Goal: Complete application form

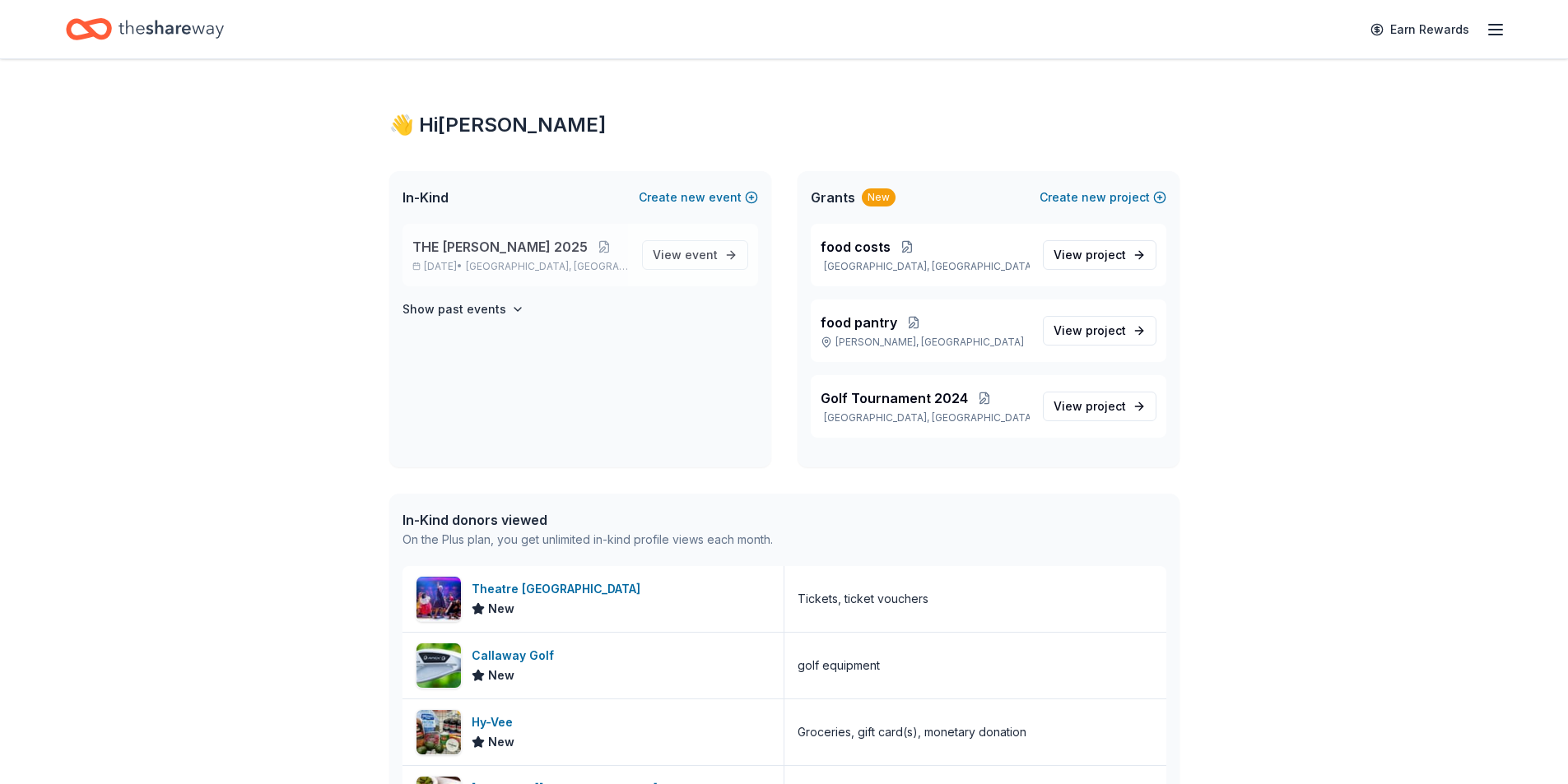
click at [512, 241] on span "THE [PERSON_NAME] 2025" at bounding box center [500, 246] width 176 height 19
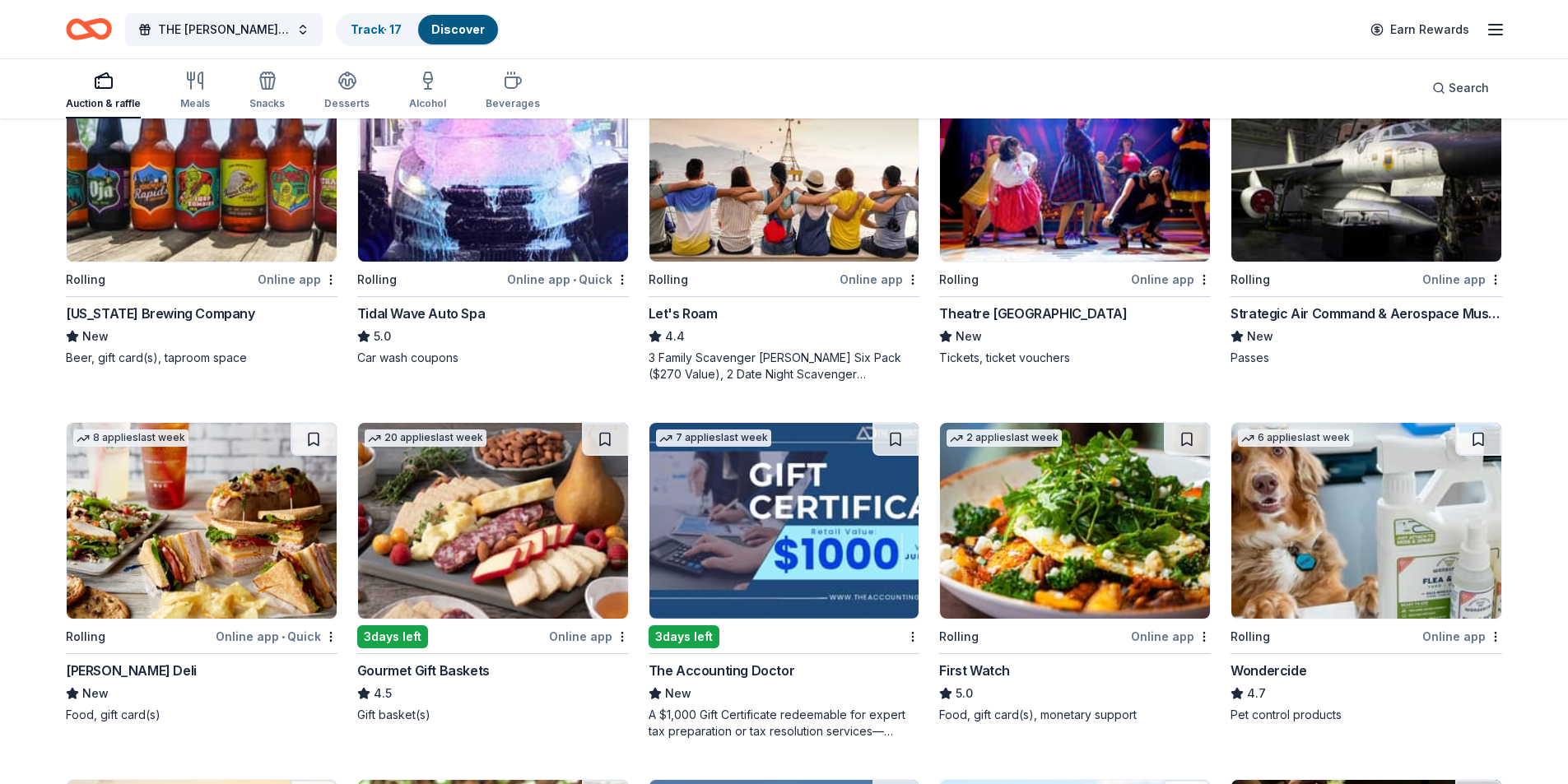
scroll to position [246, 0]
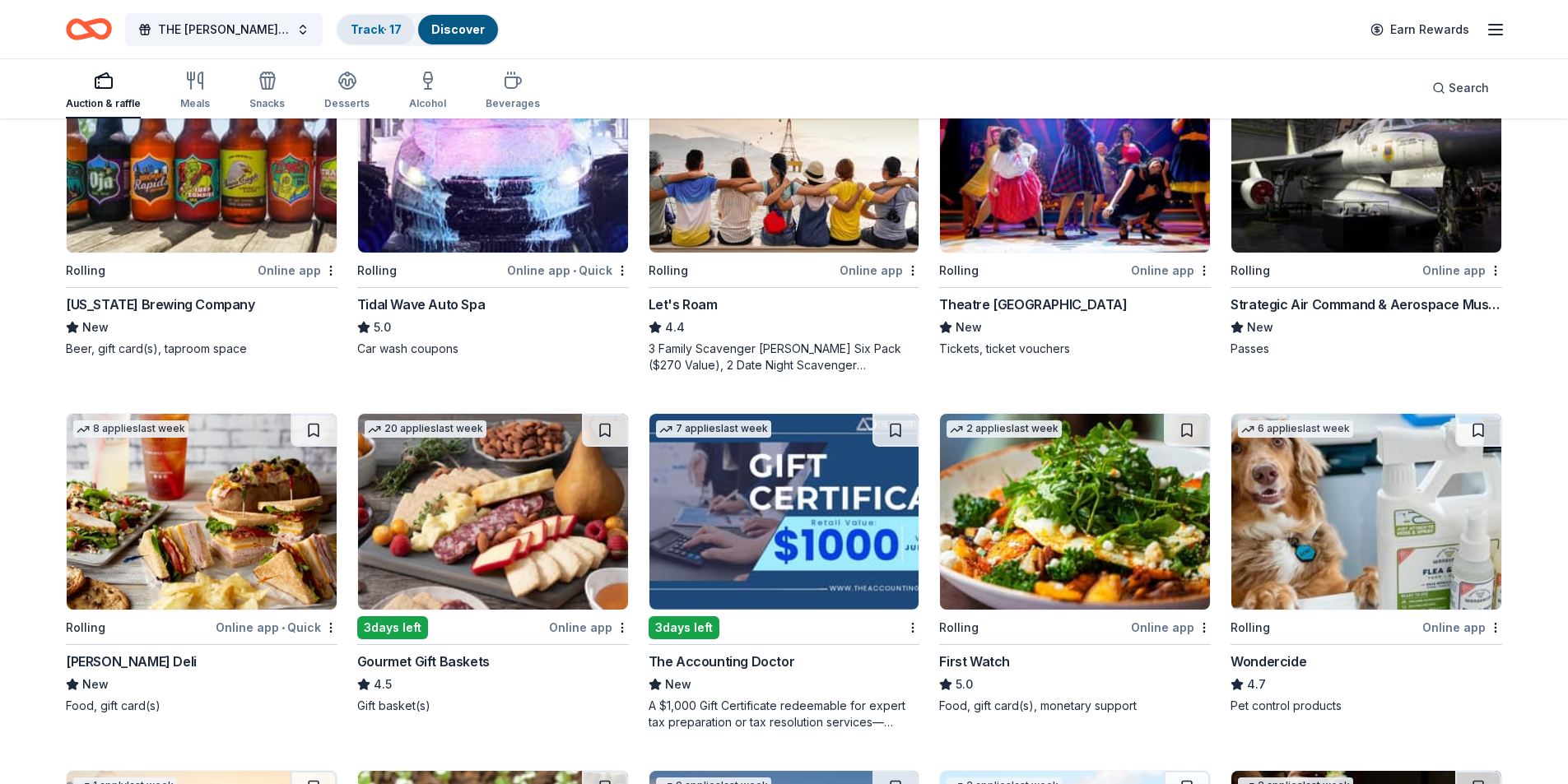
click at [350, 25] on link "Track · 17" at bounding box center [376, 29] width 51 height 14
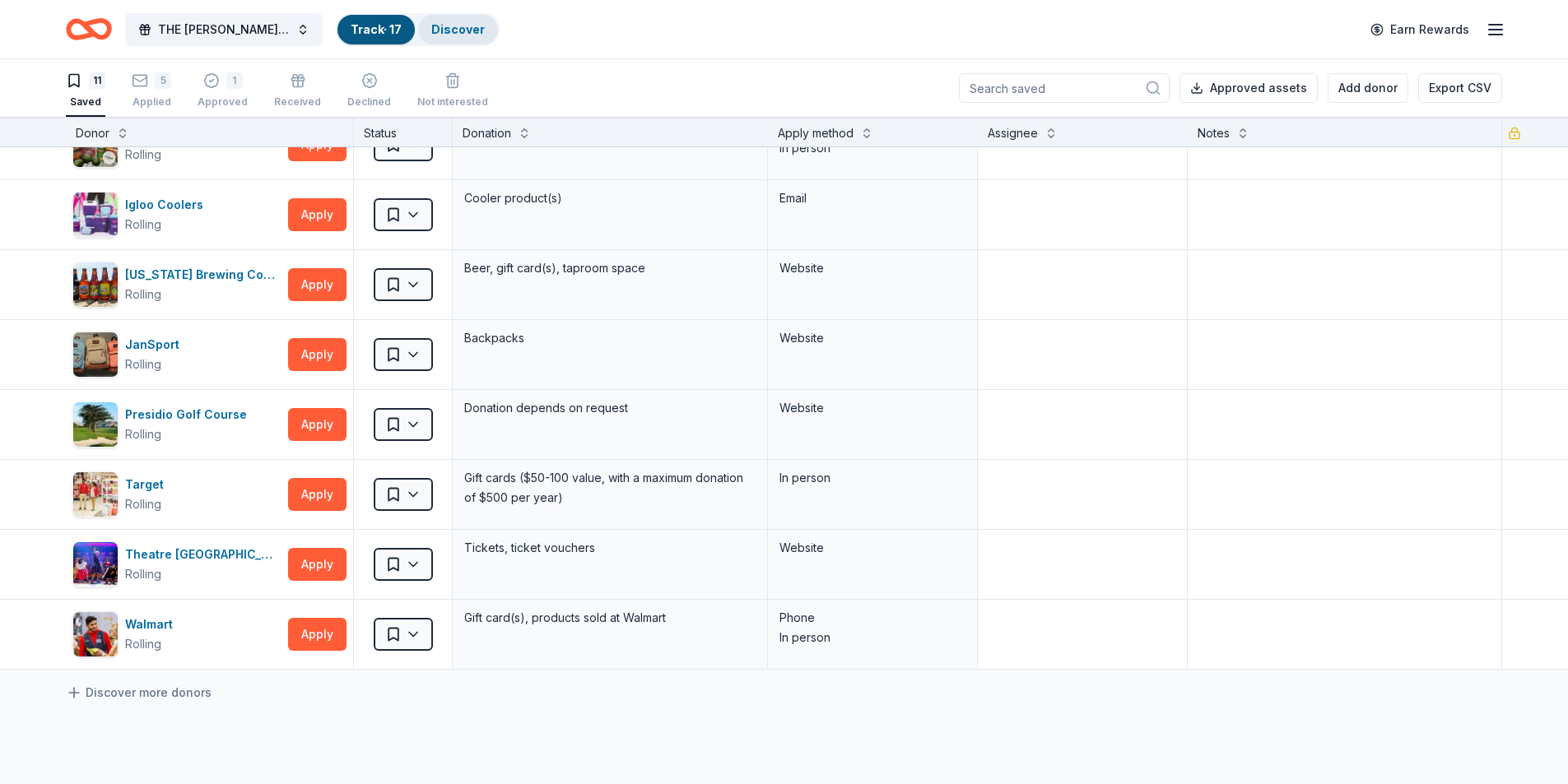
click at [426, 36] on div "Discover" at bounding box center [458, 29] width 80 height 30
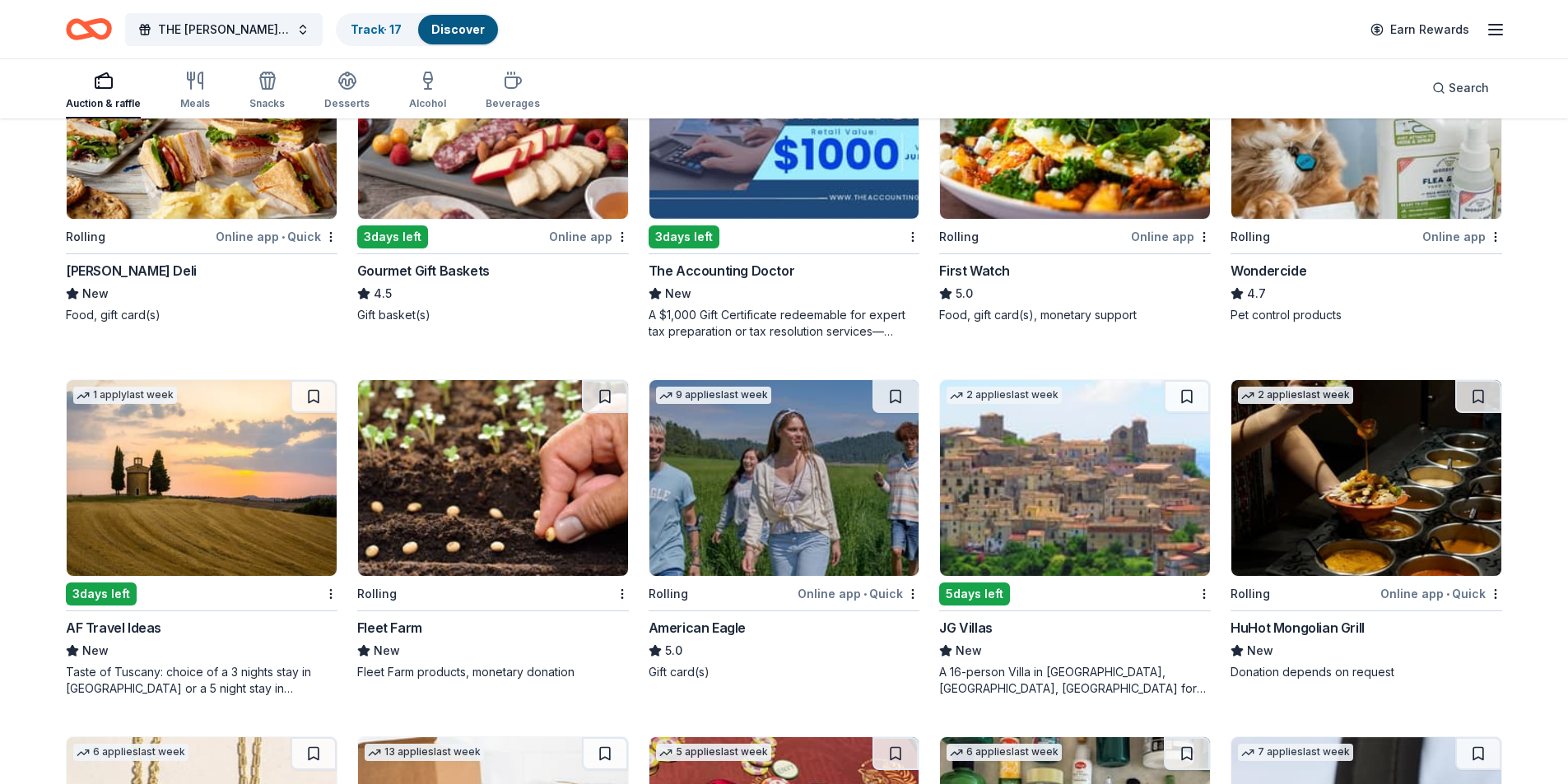
scroll to position [658, 0]
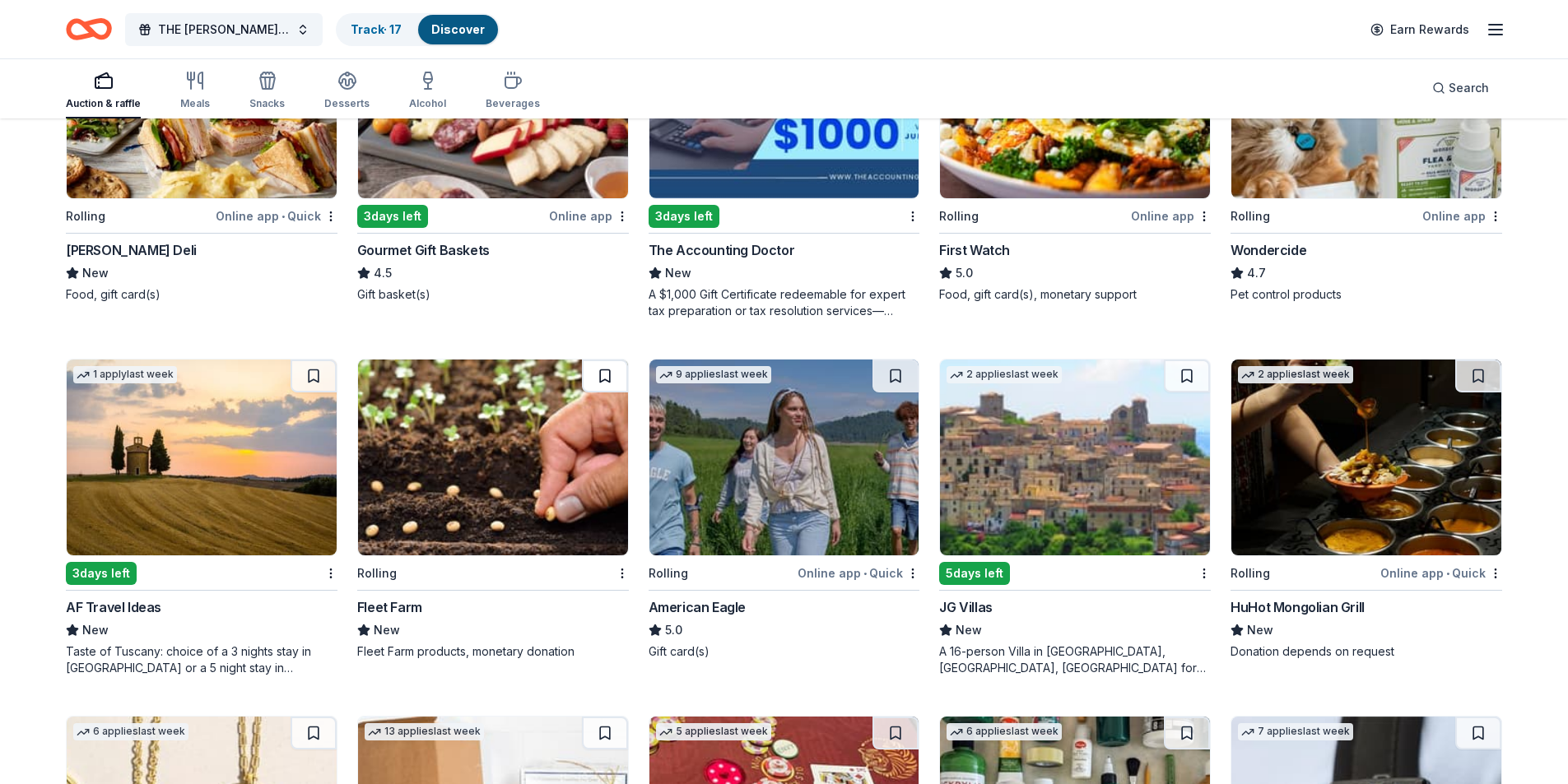
click at [602, 378] on button at bounding box center [604, 376] width 46 height 33
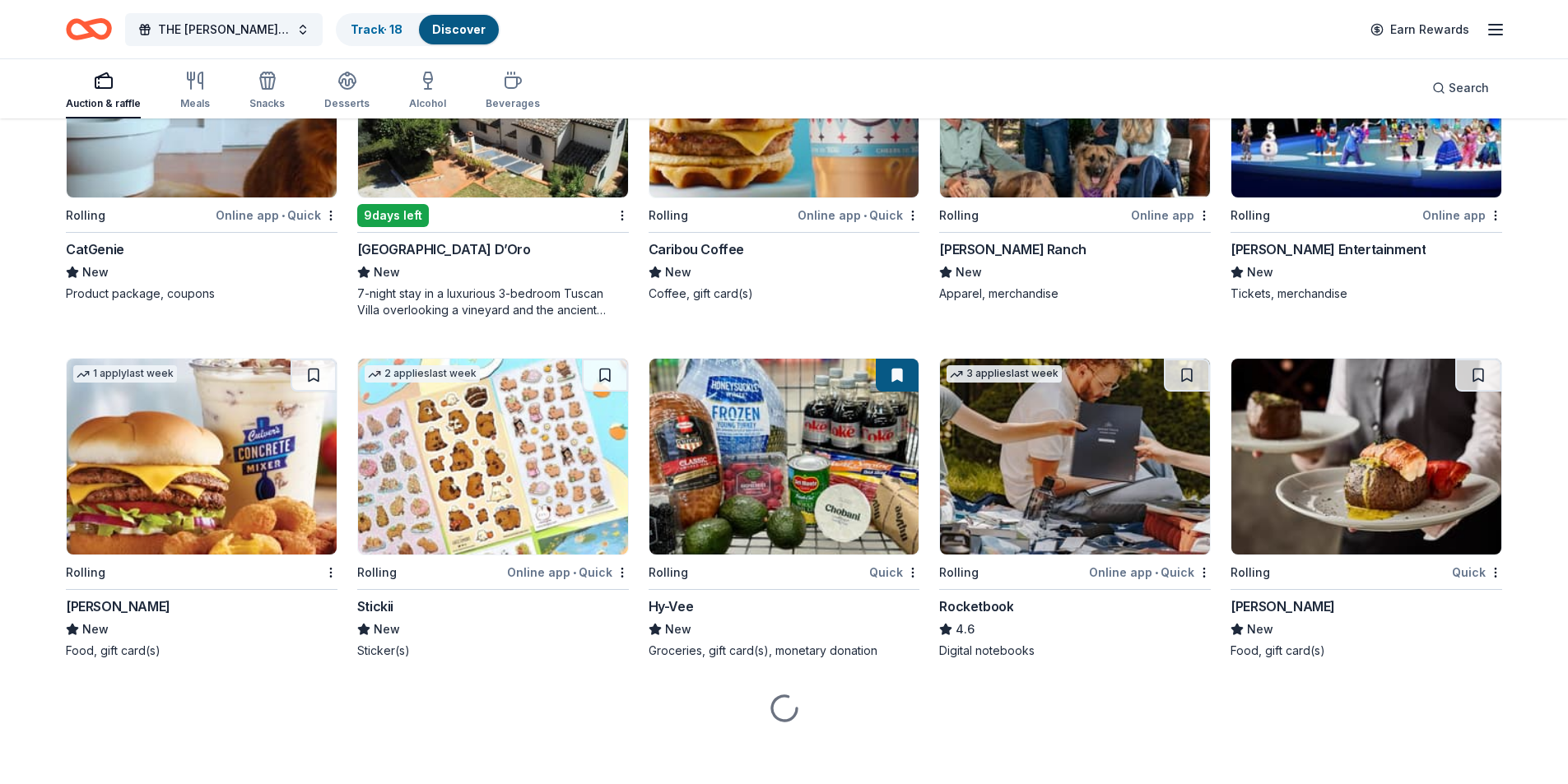
scroll to position [2434, 0]
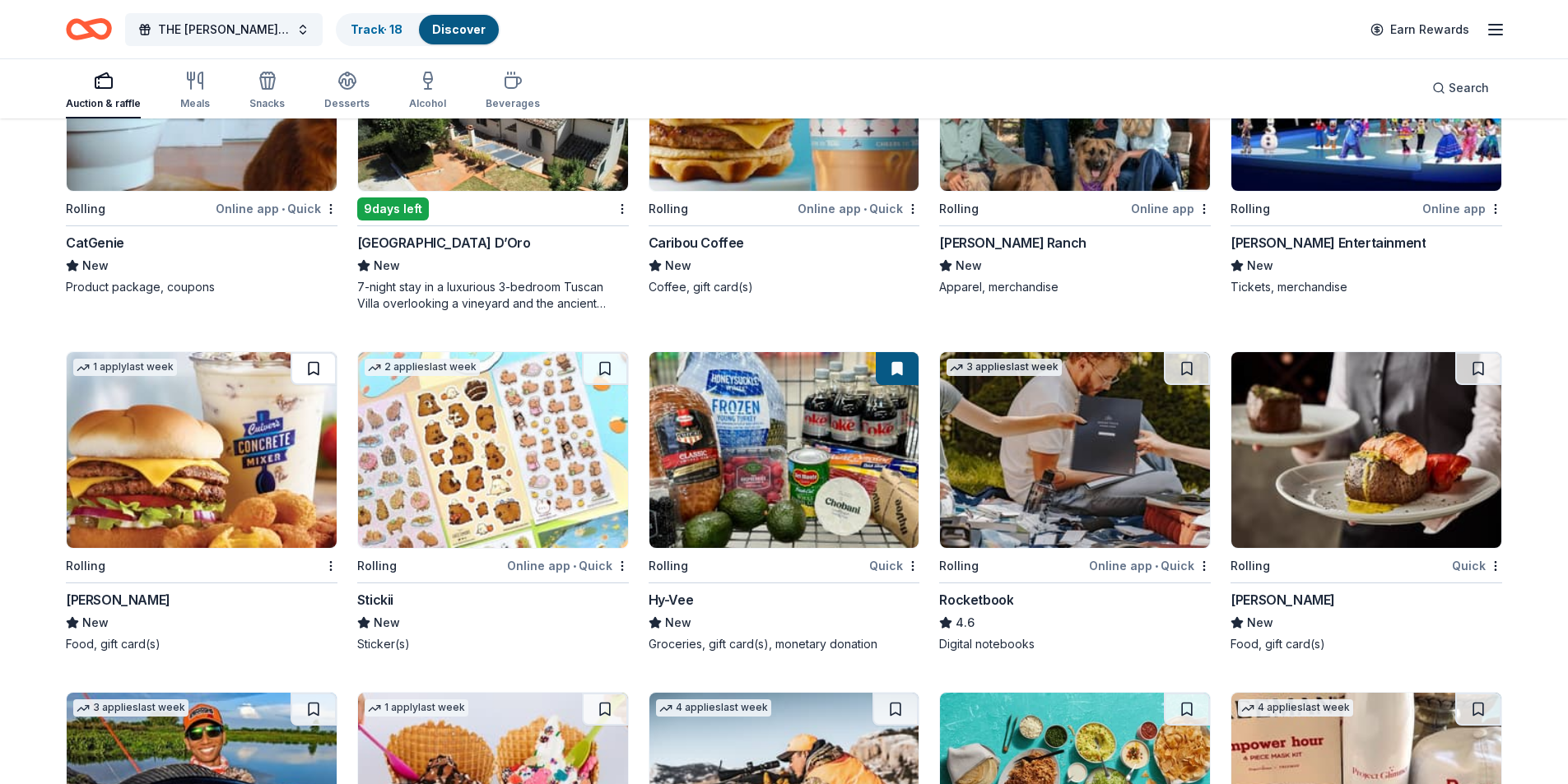
click at [323, 366] on button at bounding box center [313, 369] width 46 height 33
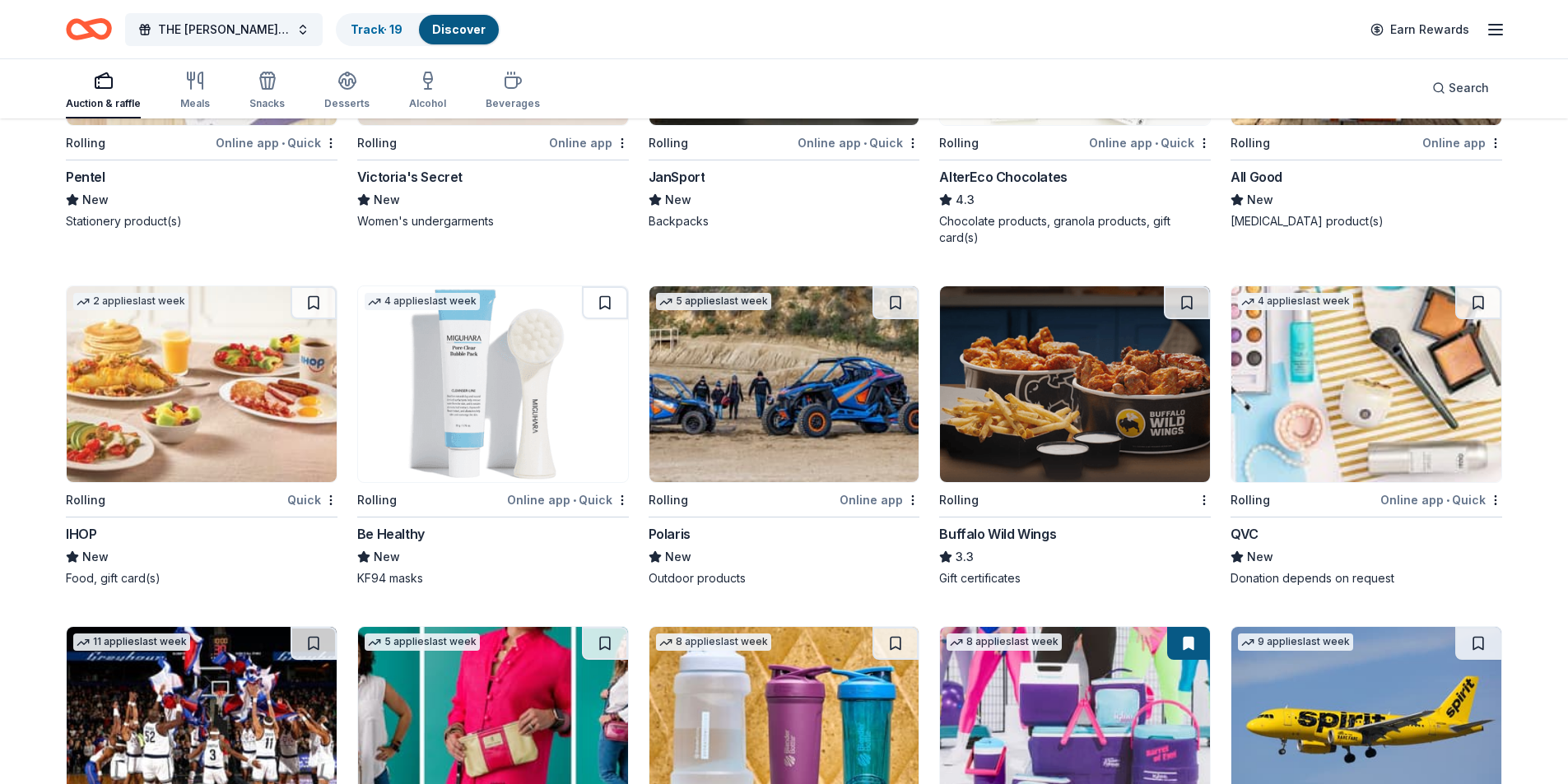
scroll to position [5024, 0]
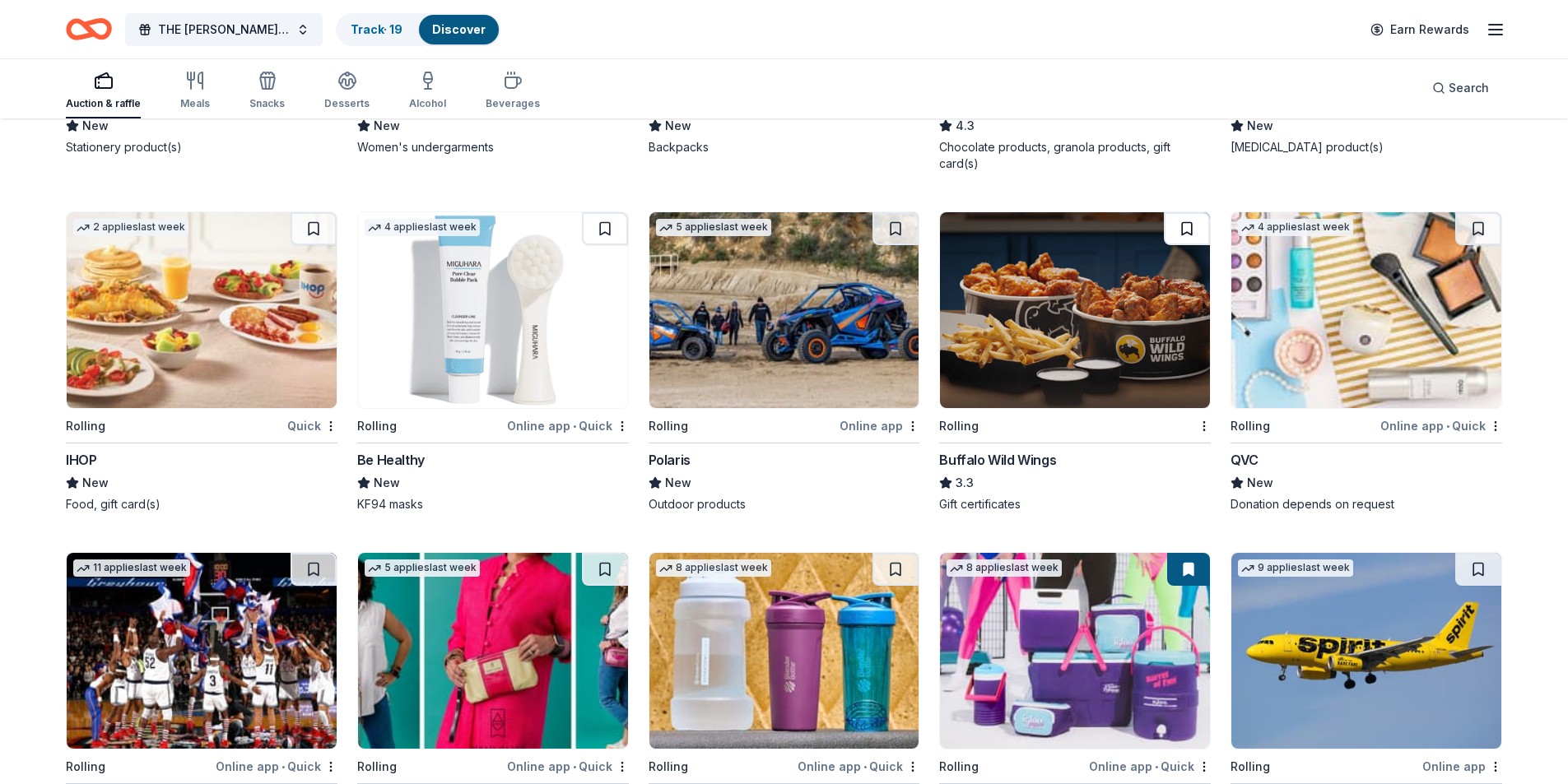
click at [1197, 230] on button at bounding box center [1186, 229] width 46 height 33
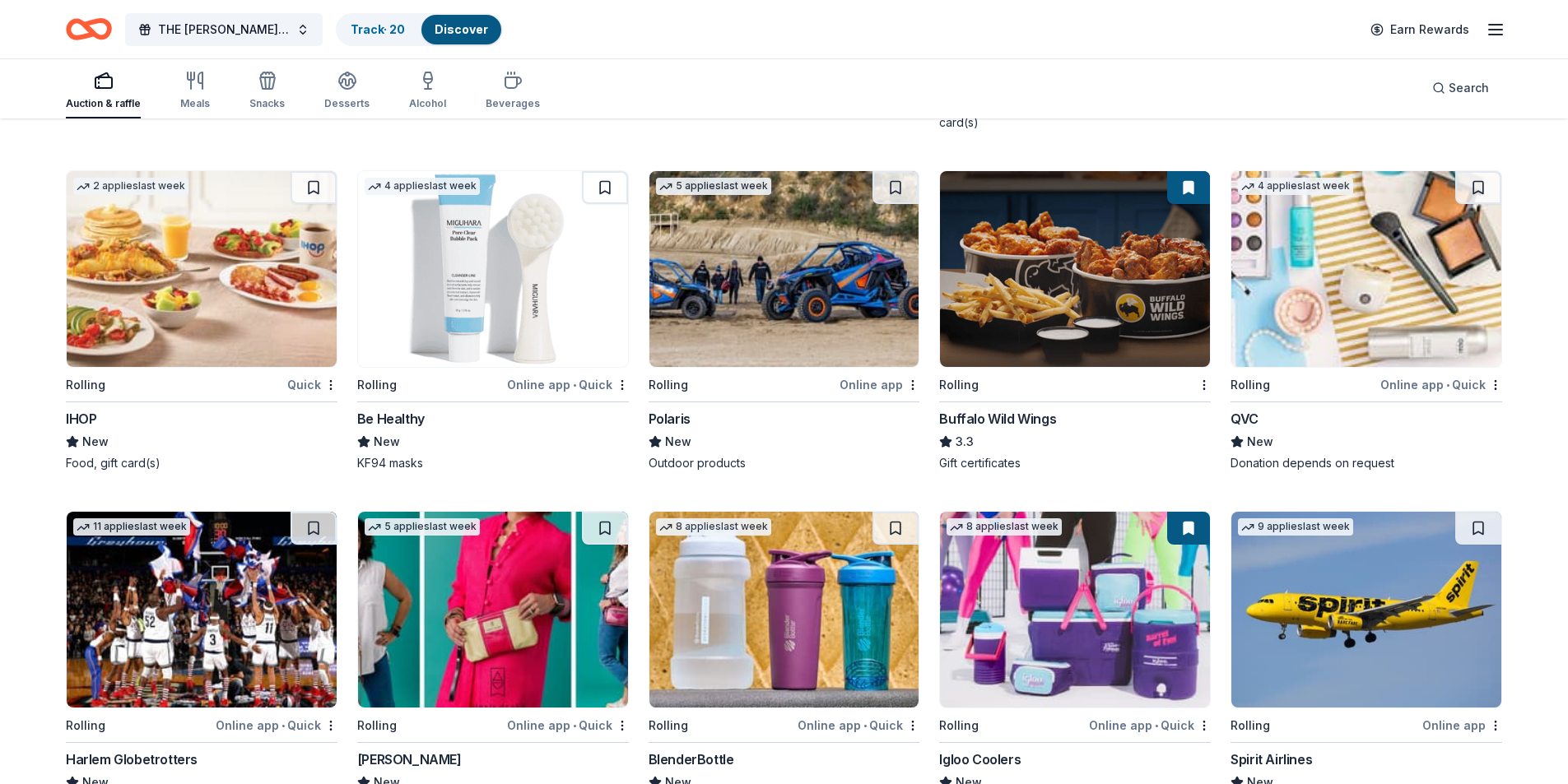
scroll to position [5242, 0]
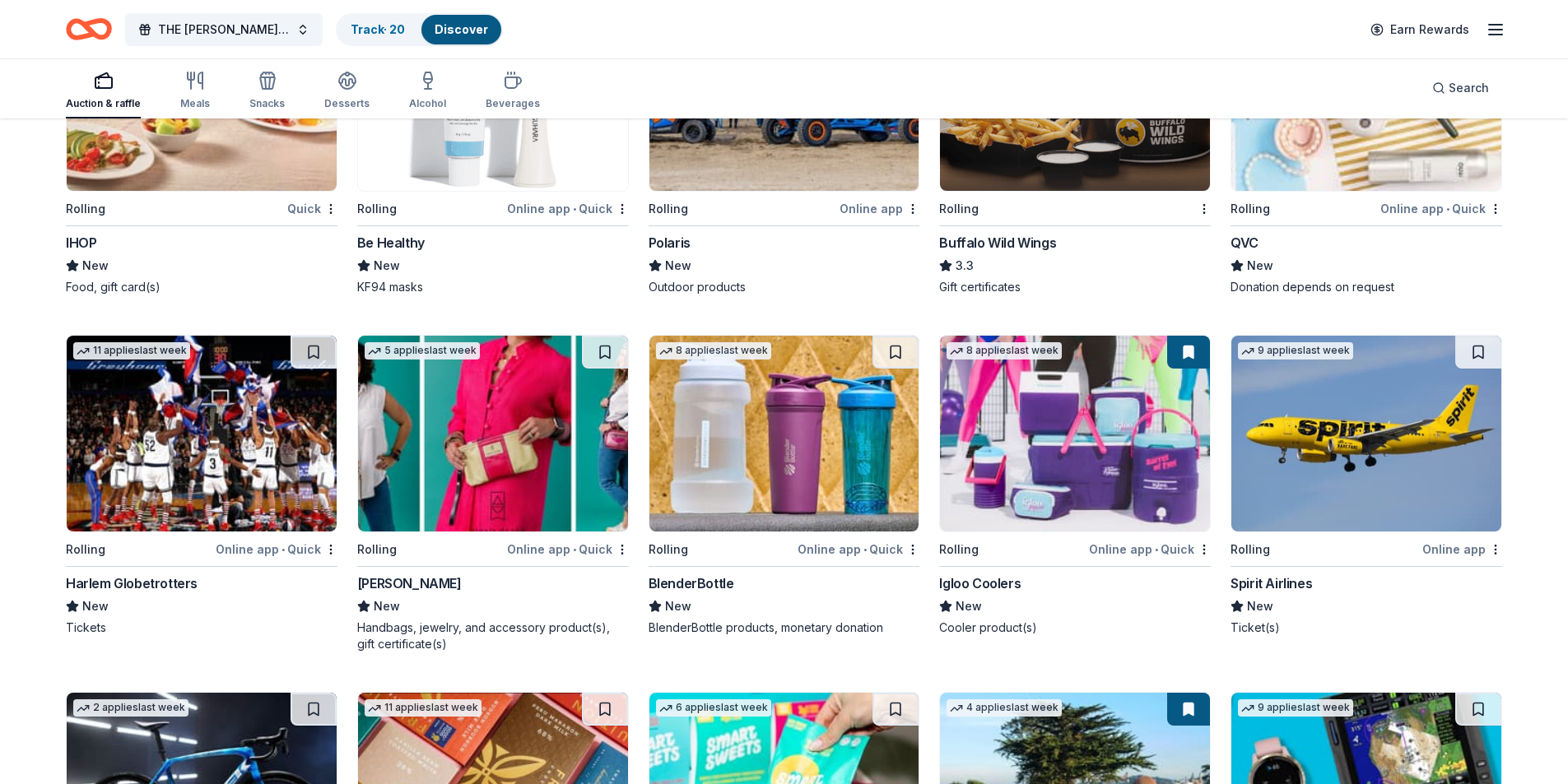
click at [180, 440] on img at bounding box center [202, 434] width 270 height 196
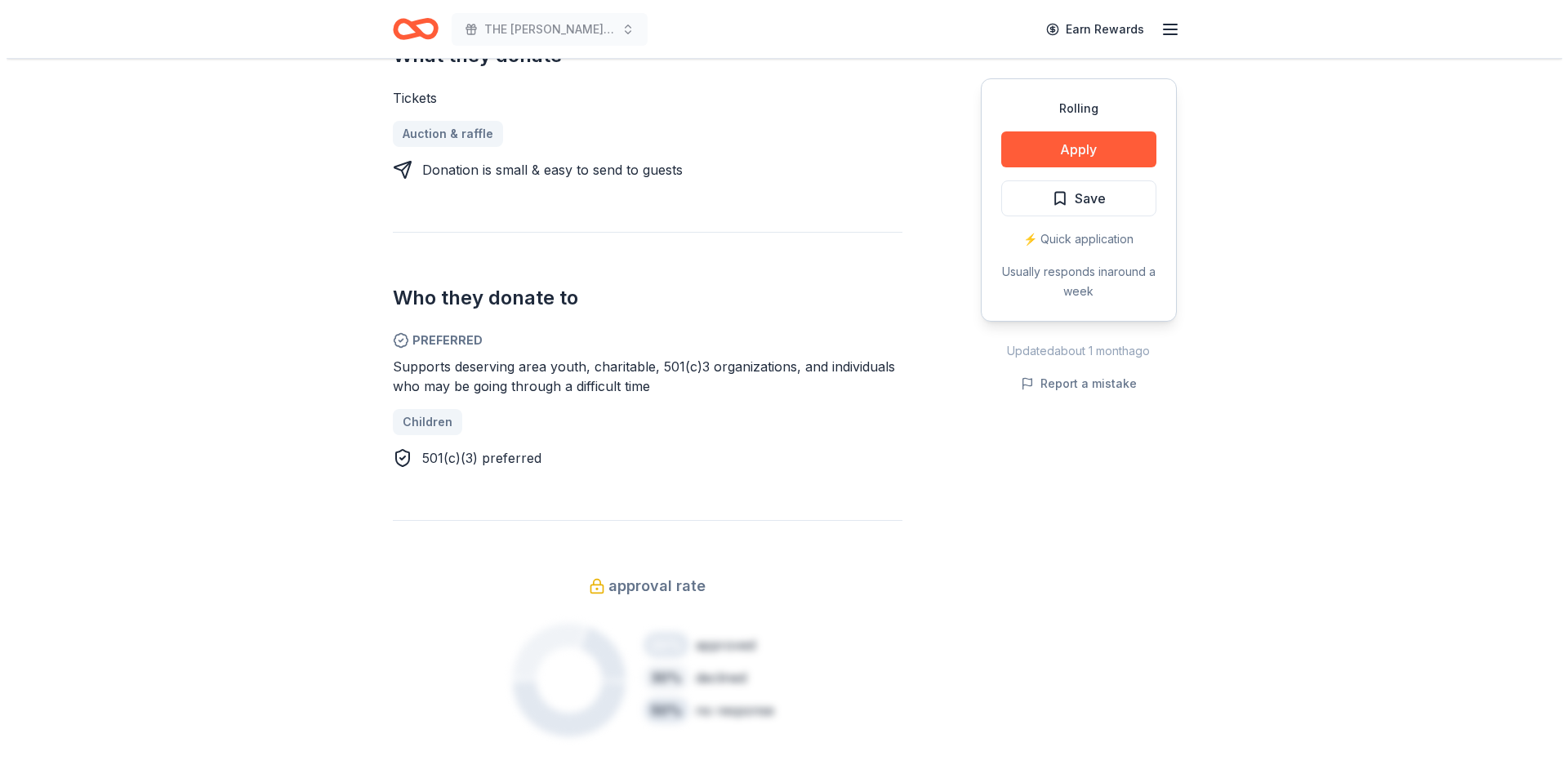
scroll to position [653, 0]
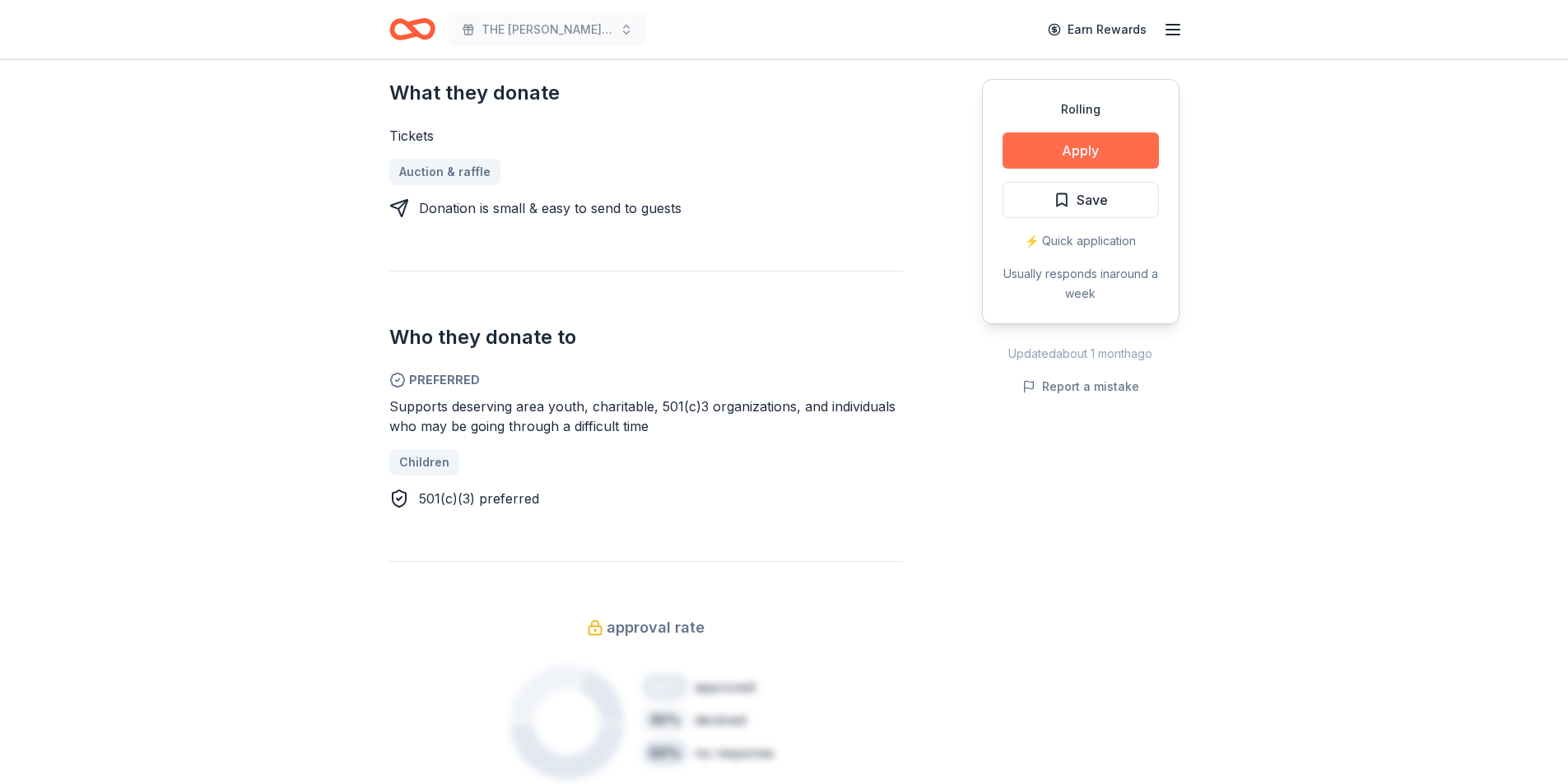
click at [1123, 147] on button "Apply" at bounding box center [1081, 150] width 156 height 36
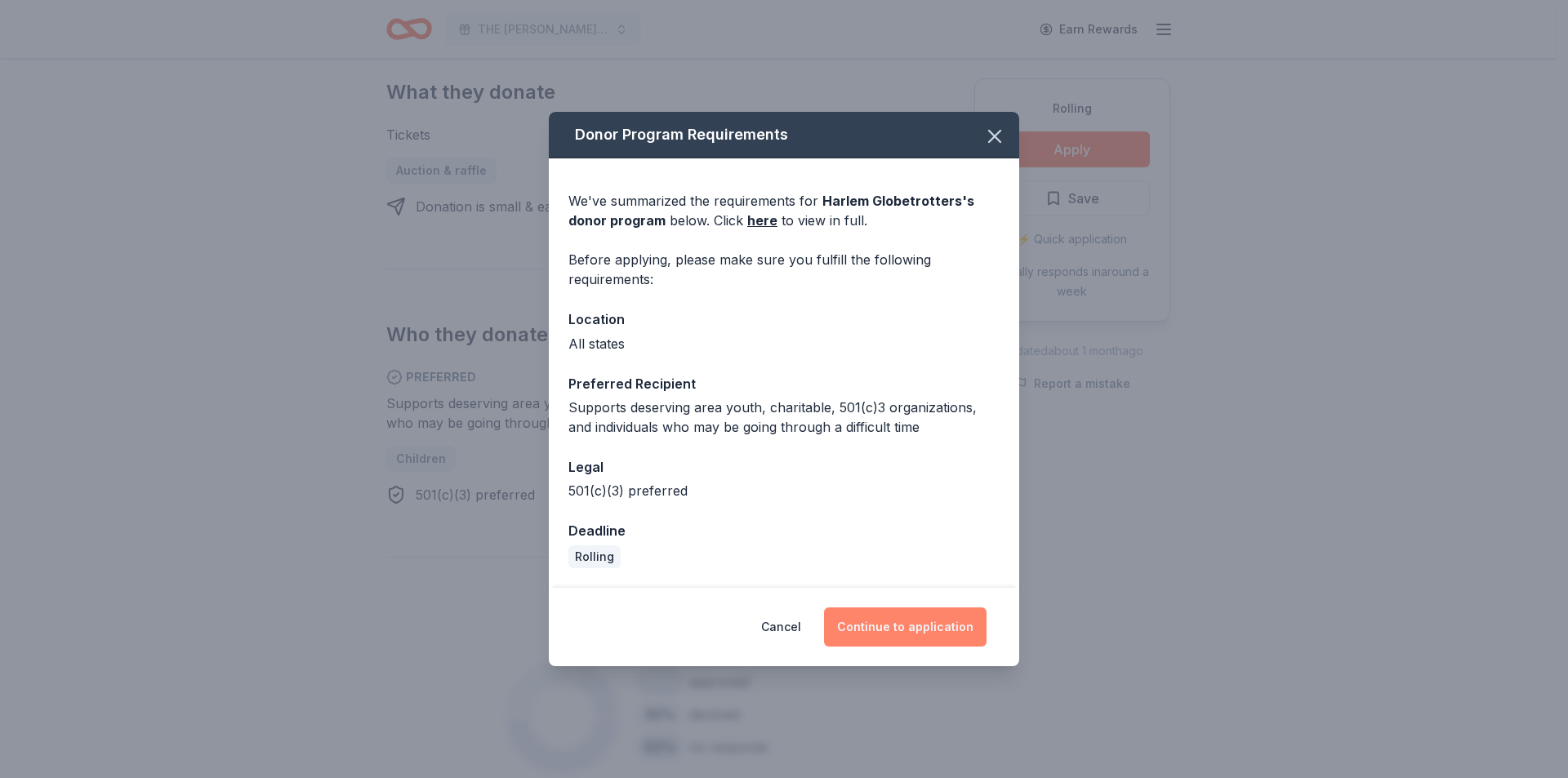
click at [895, 634] on button "Continue to application" at bounding box center [905, 627] width 163 height 39
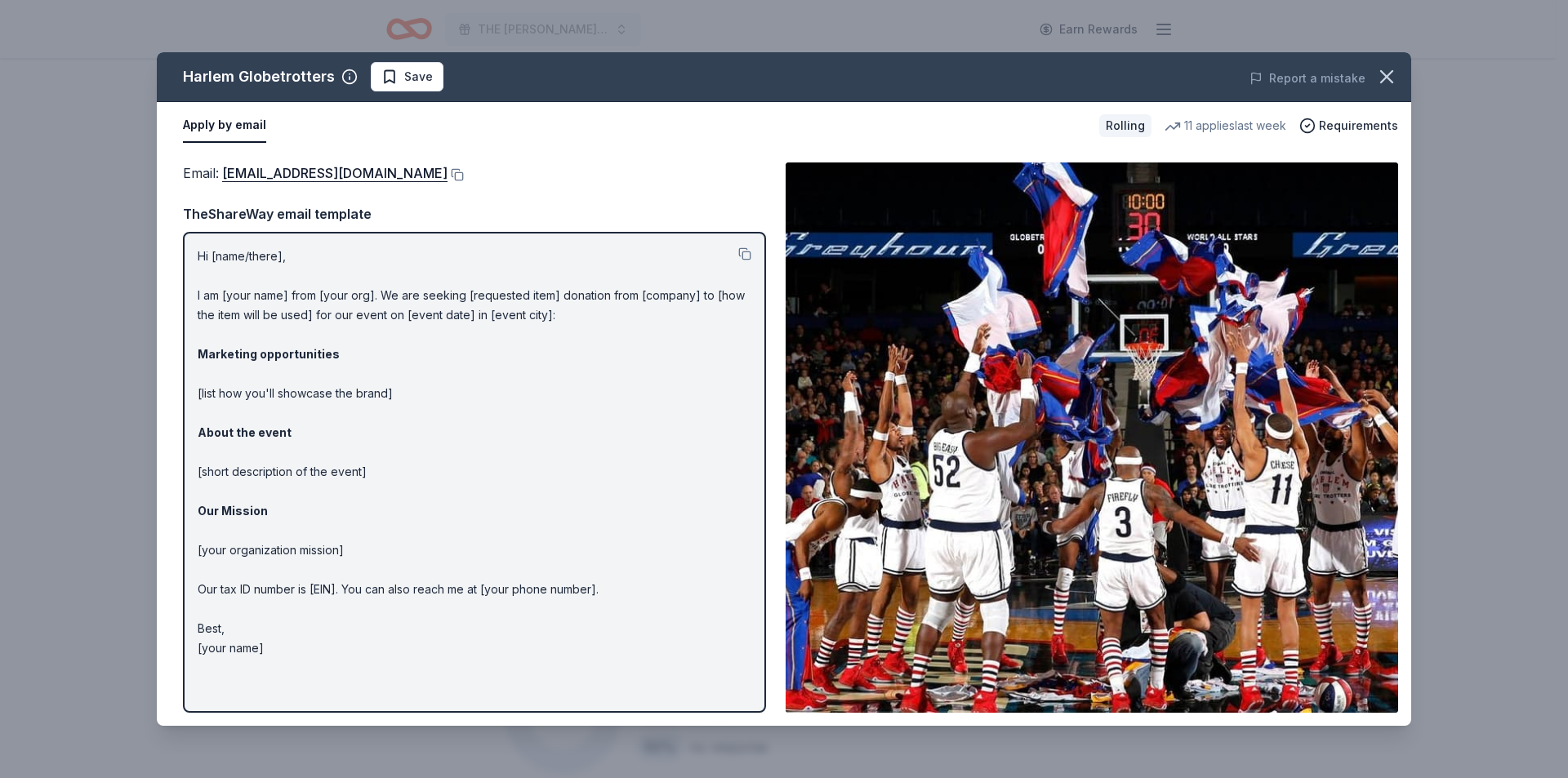
click at [227, 250] on p "Hi [name/there], I am [your name] from [your org]. We are seeking [requested it…" at bounding box center [474, 452] width 554 height 411
click at [742, 251] on button at bounding box center [745, 254] width 13 height 13
click at [1331, 127] on span "Requirements" at bounding box center [1358, 125] width 79 height 19
click at [386, 215] on div "TheShareWay email template" at bounding box center [474, 214] width 583 height 21
click at [350, 175] on link "info@harlemglobetrotters.com" at bounding box center [335, 173] width 225 height 21
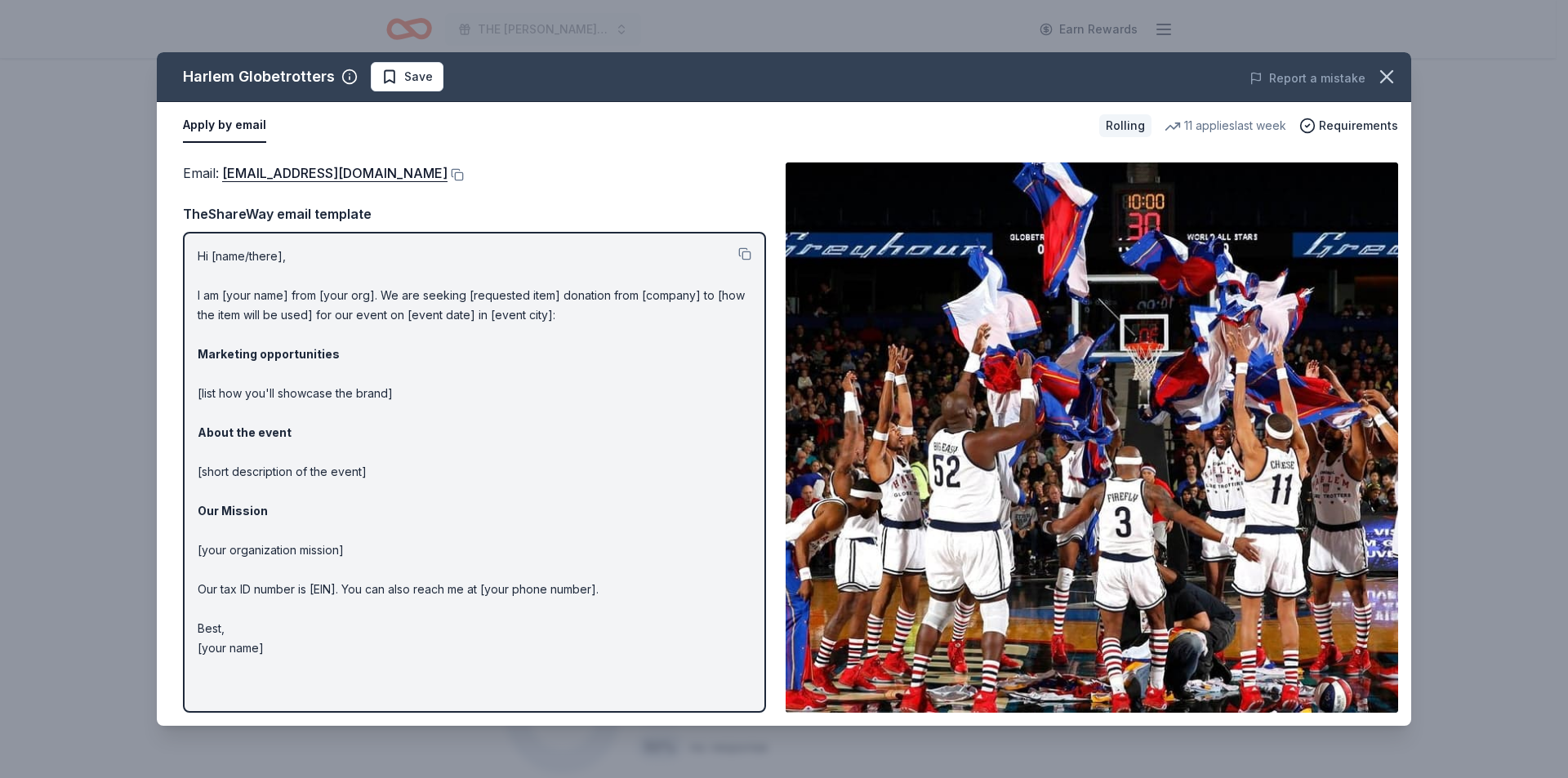
drag, startPoint x: 422, startPoint y: 178, endPoint x: 491, endPoint y: 143, distance: 77.4
click at [491, 143] on div "Apply by email" at bounding box center [635, 126] width 903 height 35
click at [448, 175] on button at bounding box center [456, 175] width 16 height 13
click at [1384, 72] on icon "button" at bounding box center [1387, 77] width 23 height 23
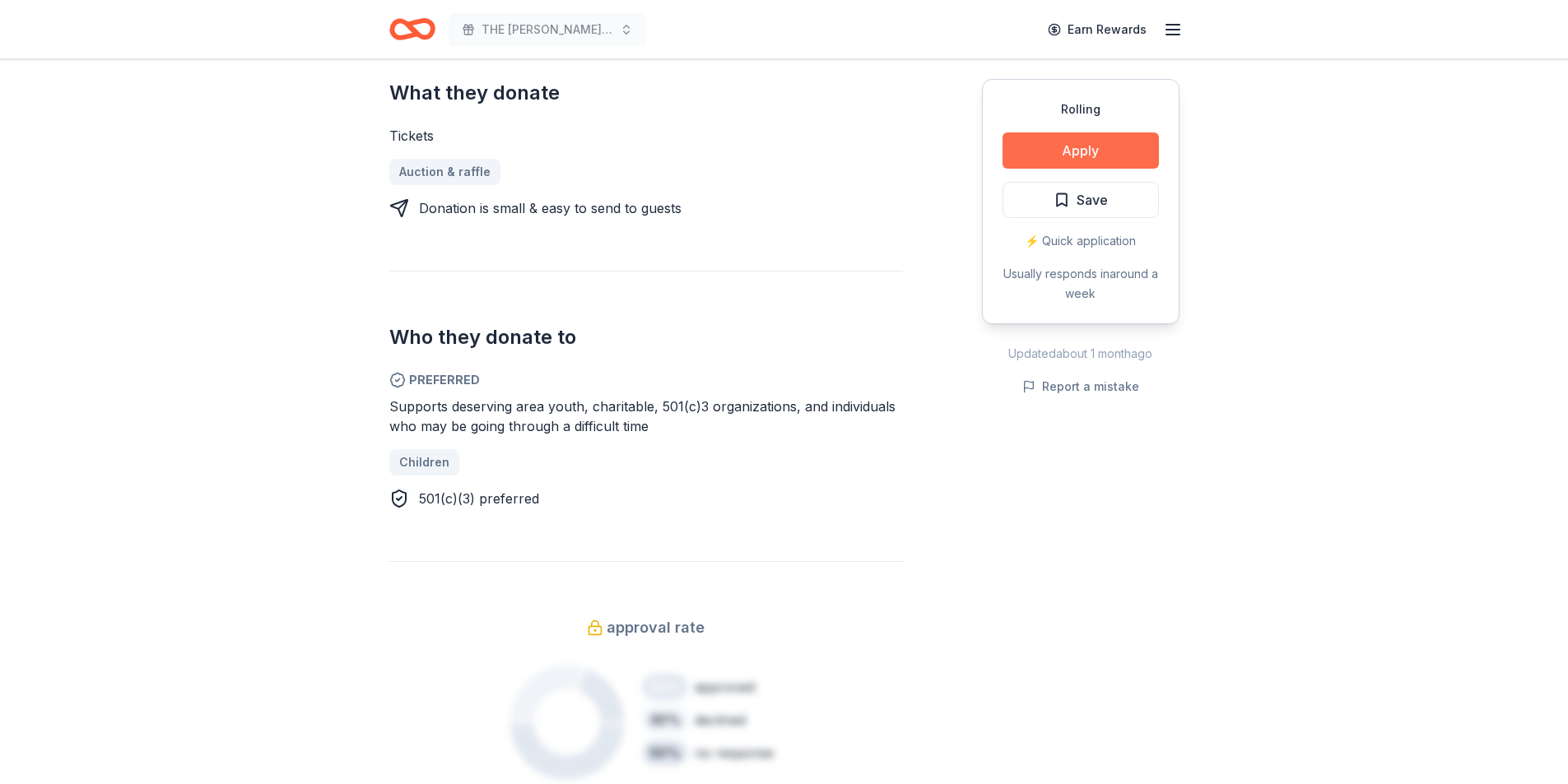
click at [1076, 153] on button "Apply" at bounding box center [1081, 150] width 156 height 36
